Goal: Complete application form

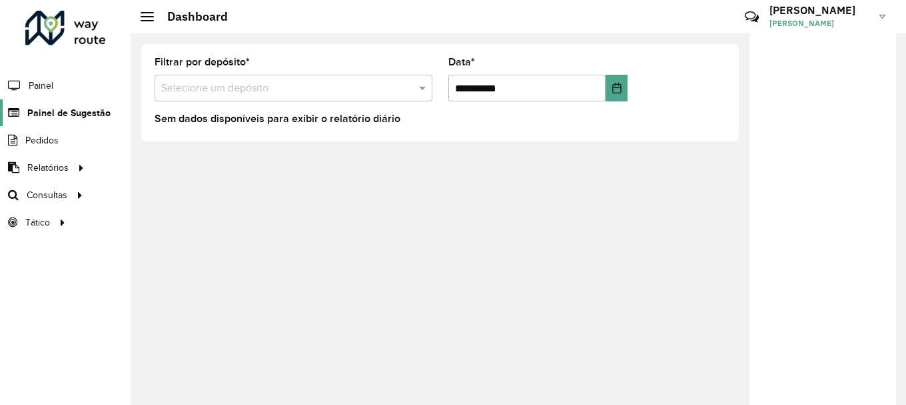
click at [16, 108] on icon at bounding box center [12, 112] width 25 height 11
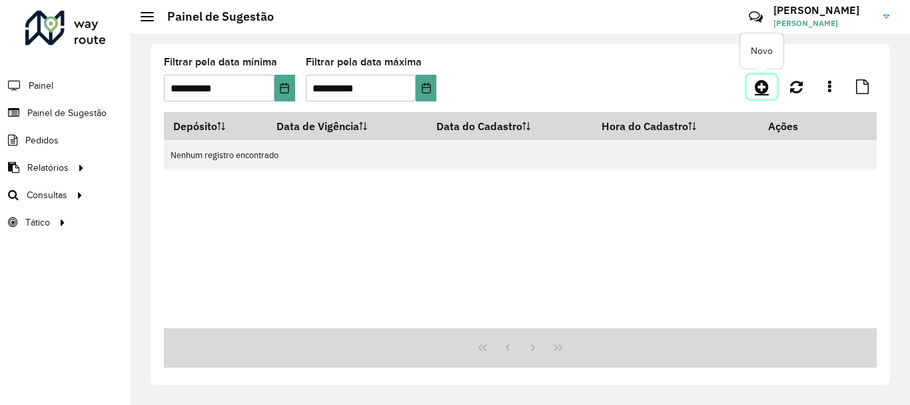
click at [767, 86] on icon at bounding box center [762, 87] width 14 height 16
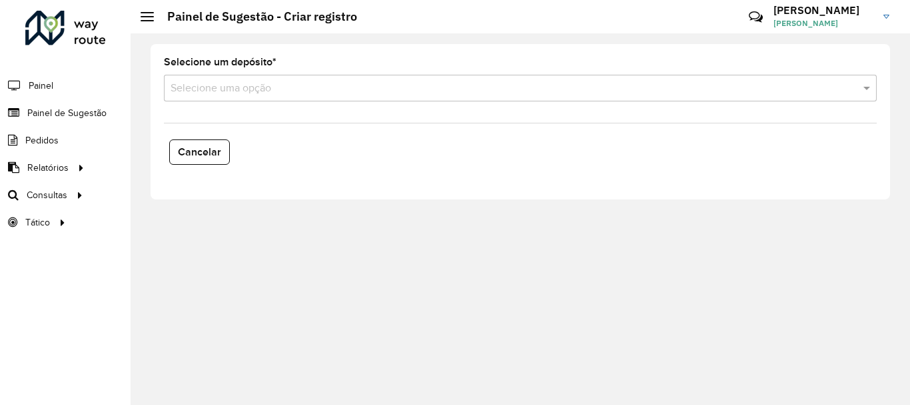
click at [223, 73] on div "Selecione um depósito * Selecione uma opção" at bounding box center [520, 79] width 713 height 44
click at [224, 88] on input "text" at bounding box center [507, 89] width 673 height 16
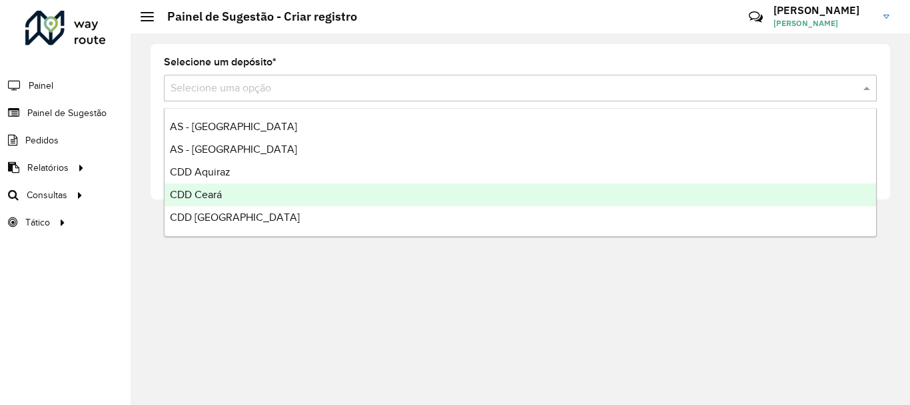
click at [183, 198] on span "CDD Ceará" at bounding box center [196, 194] width 52 height 11
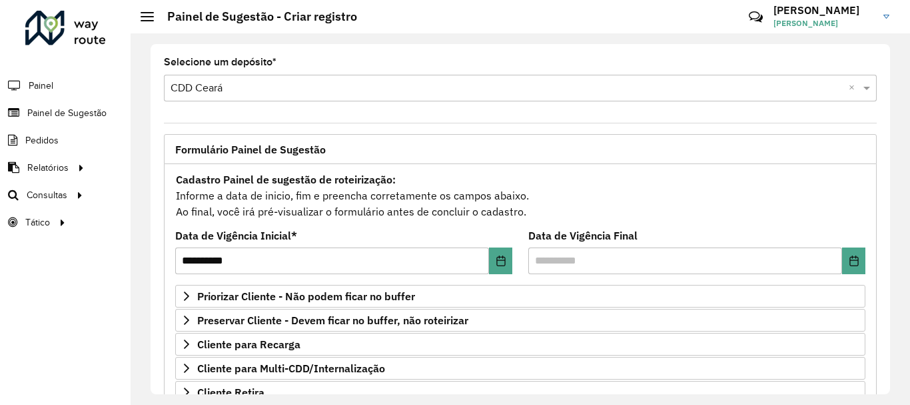
scroll to position [133, 0]
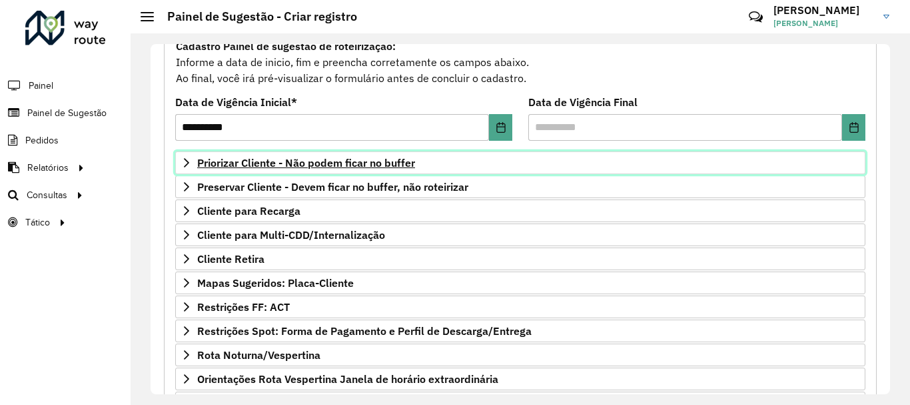
click at [283, 163] on span "Priorizar Cliente - Não podem ficar no buffer" at bounding box center [306, 162] width 218 height 11
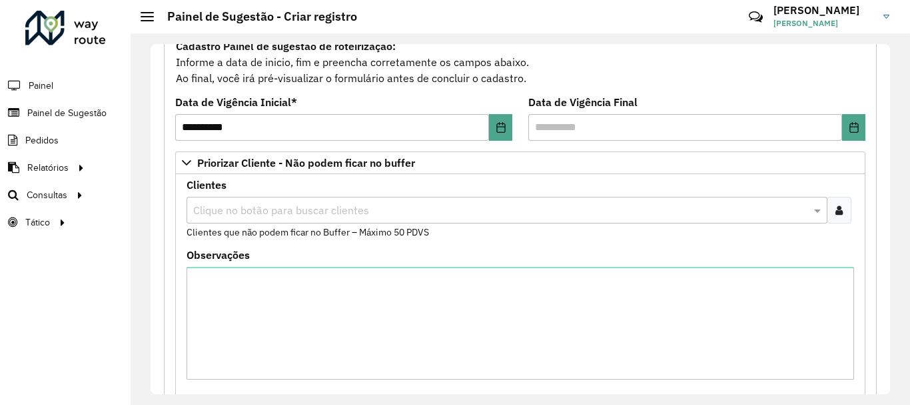
click at [269, 205] on input "text" at bounding box center [500, 211] width 621 height 16
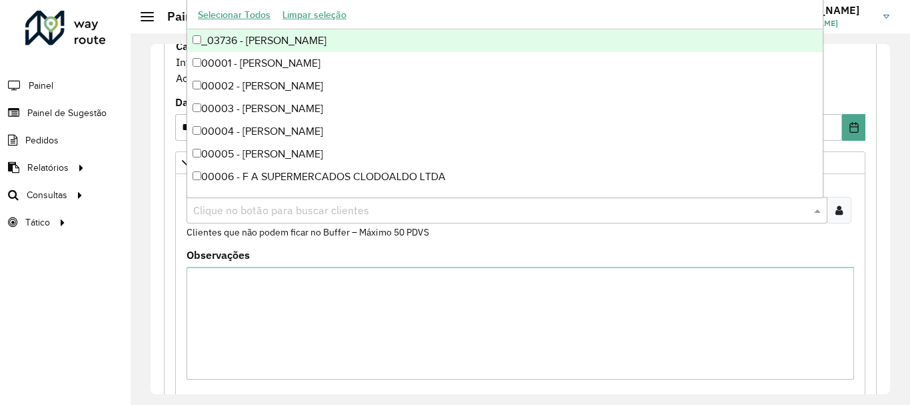
paste input "****"
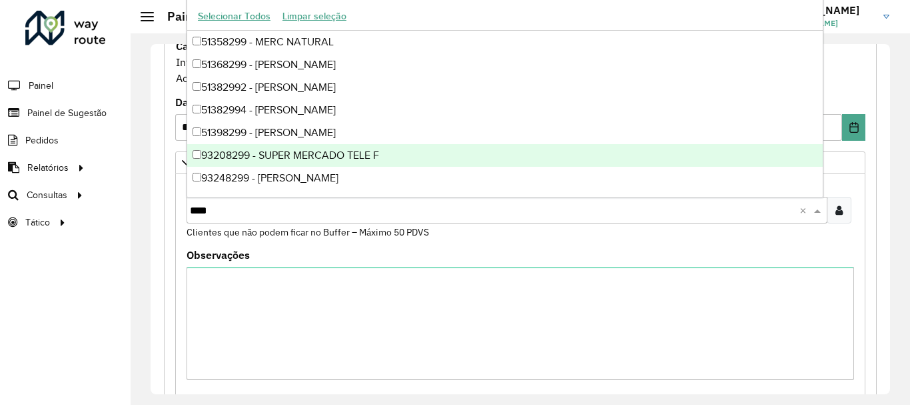
type input "****"
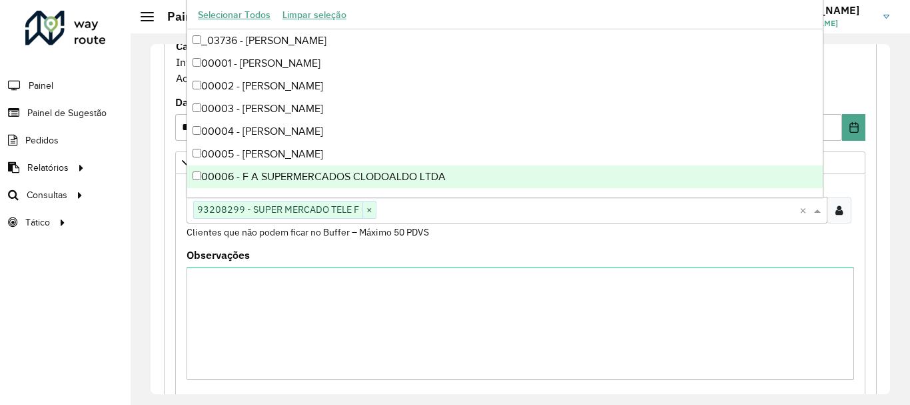
click at [849, 239] on div "Clientes Clique no botão para buscar clientes 93208299 - SUPER MERCADO TELE F ×…" at bounding box center [521, 209] width 668 height 59
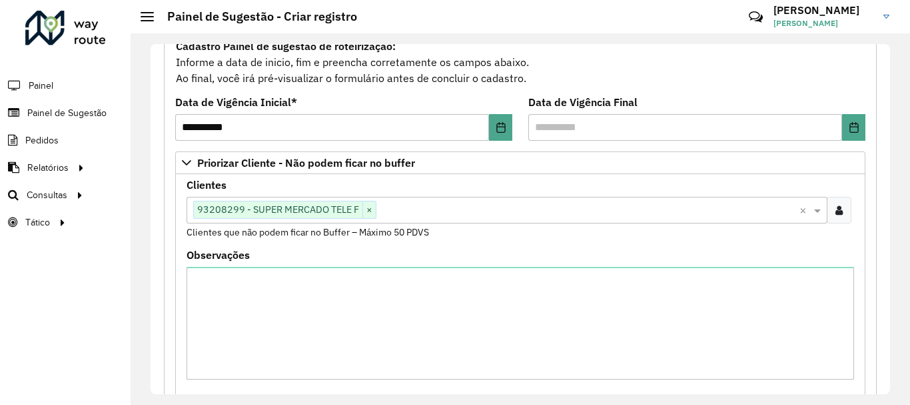
scroll to position [483, 0]
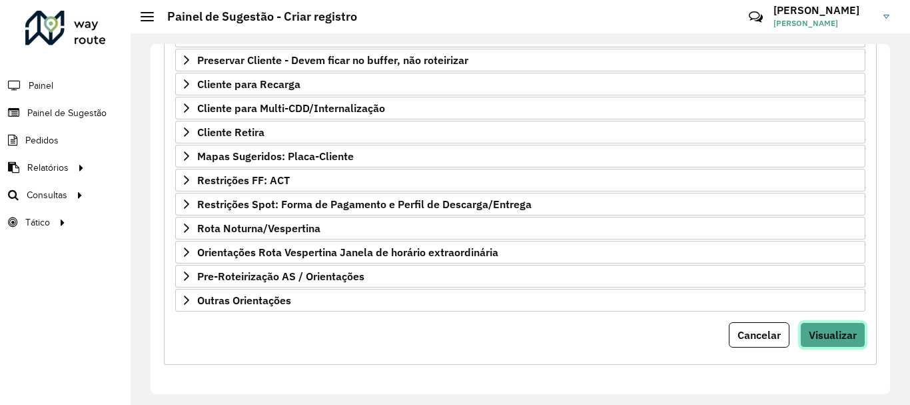
click at [825, 340] on span "Visualizar" at bounding box center [833, 334] width 48 height 13
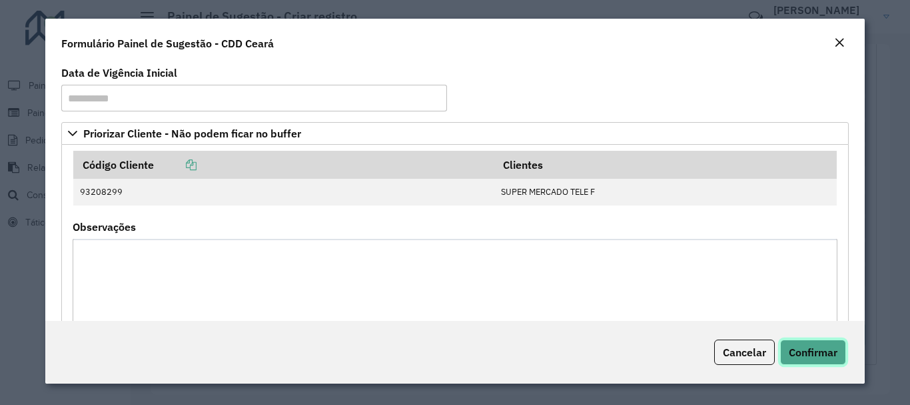
click at [819, 342] on button "Confirmar" at bounding box center [814, 351] width 66 height 25
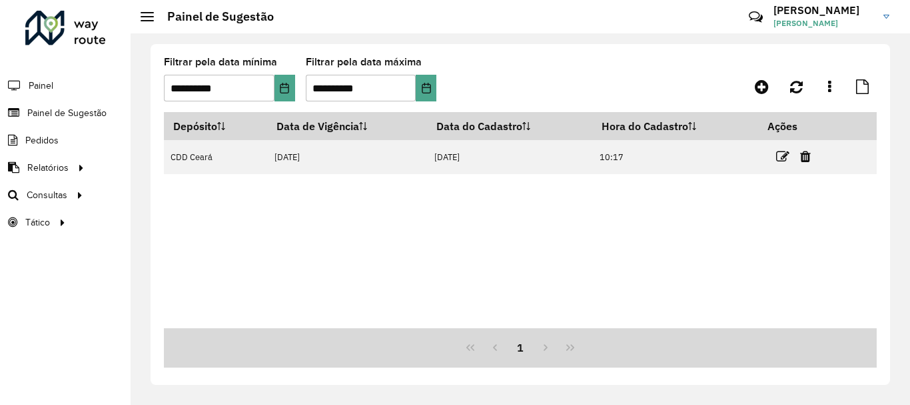
click at [344, 269] on div "Depósito Data de Vigência Data do Cadastro Hora do Cadastro Ações CDD [GEOGRAPH…" at bounding box center [520, 220] width 713 height 216
